Goal: Complete application form

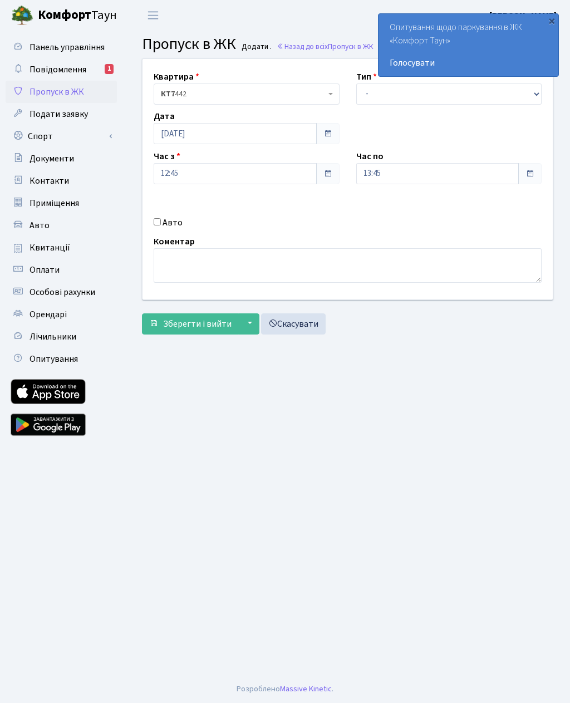
select select "3"
click at [421, 175] on input "13:45" at bounding box center [437, 173] width 163 height 21
click at [390, 208] on icon at bounding box center [387, 212] width 30 height 30
click at [383, 207] on icon at bounding box center [387, 212] width 30 height 30
click at [394, 212] on icon at bounding box center [387, 212] width 30 height 30
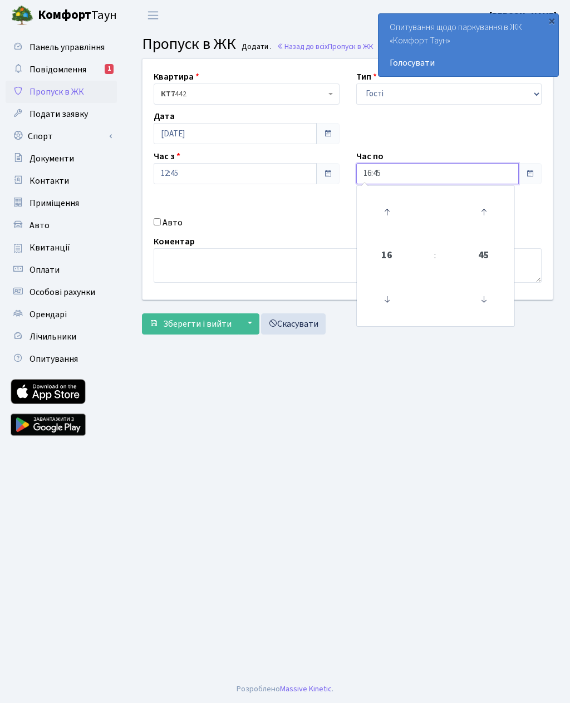
click at [389, 212] on icon at bounding box center [387, 212] width 30 height 30
click at [387, 217] on icon at bounding box center [387, 212] width 30 height 30
click at [393, 216] on icon at bounding box center [387, 212] width 30 height 30
click at [398, 217] on icon at bounding box center [387, 212] width 30 height 30
click at [401, 219] on icon at bounding box center [387, 212] width 30 height 30
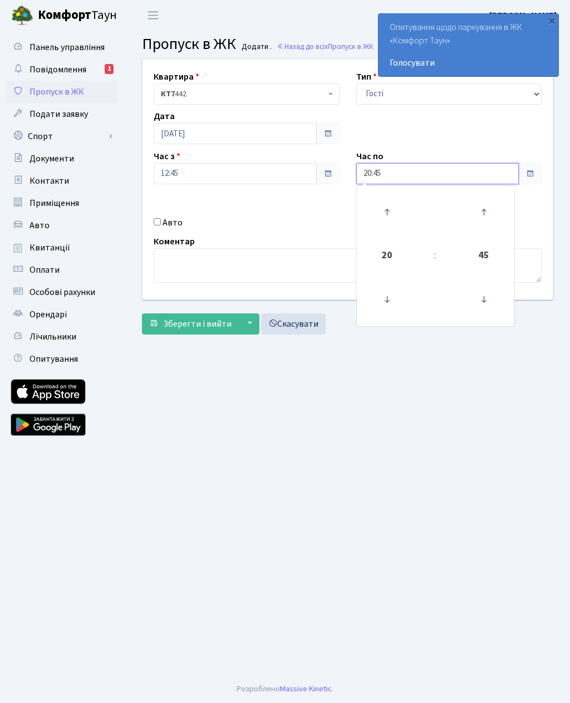
type input "21:45"
click at [165, 220] on label "Авто" at bounding box center [173, 222] width 20 height 13
click at [161, 220] on input "Авто" at bounding box center [157, 221] width 7 height 7
checkbox input "true"
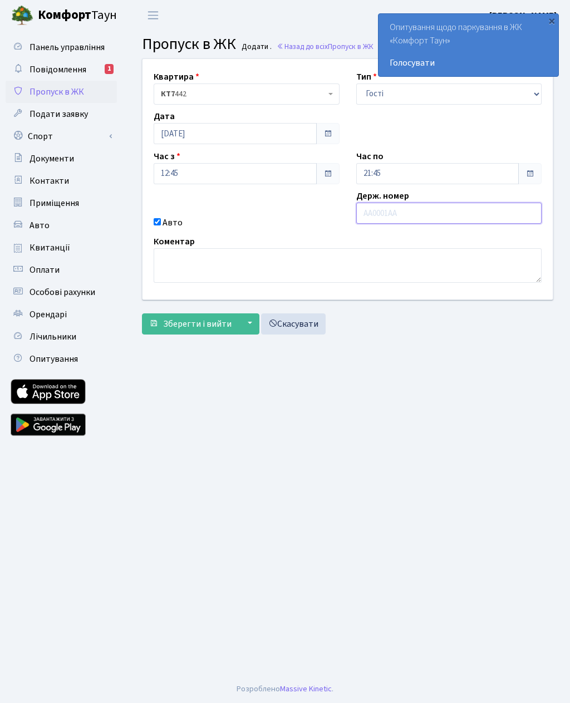
click at [410, 212] on input "text" at bounding box center [449, 213] width 186 height 21
paste input "КА8433КХ"
type input "КА8433КХ"
click at [185, 332] on button "Зберегти і вийти" at bounding box center [190, 323] width 97 height 21
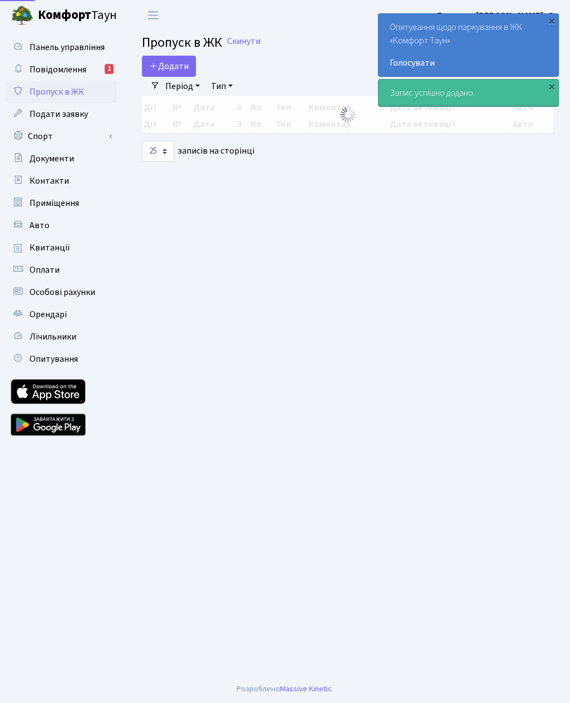
select select "25"
